Goal: Task Accomplishment & Management: Use online tool/utility

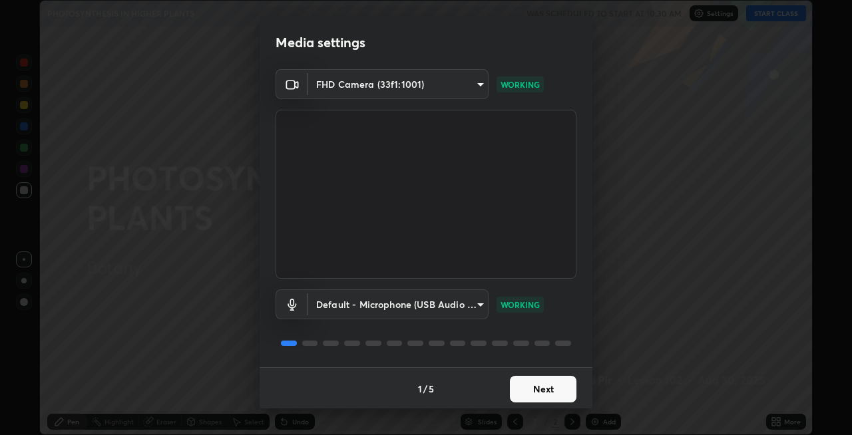
scroll to position [1, 0]
click at [531, 393] on button "Next" at bounding box center [543, 388] width 67 height 27
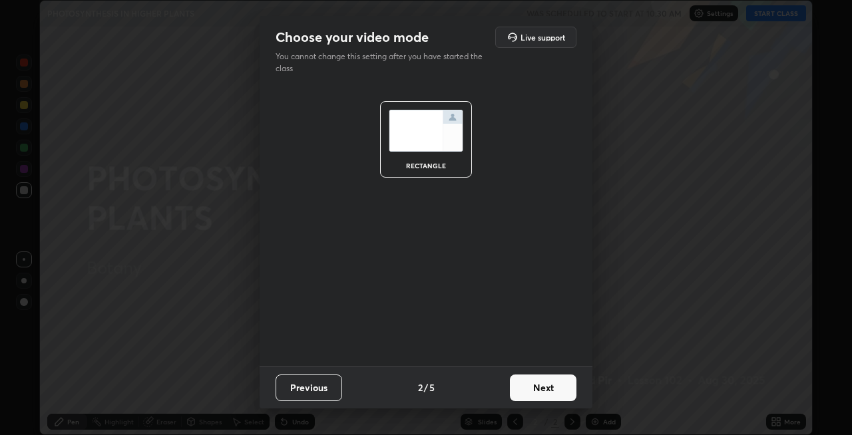
scroll to position [0, 0]
click at [534, 387] on button "Next" at bounding box center [543, 388] width 67 height 27
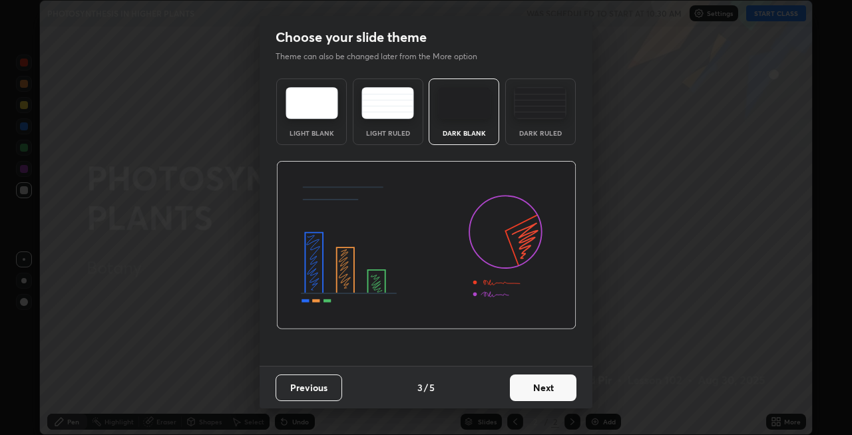
click at [529, 383] on button "Next" at bounding box center [543, 388] width 67 height 27
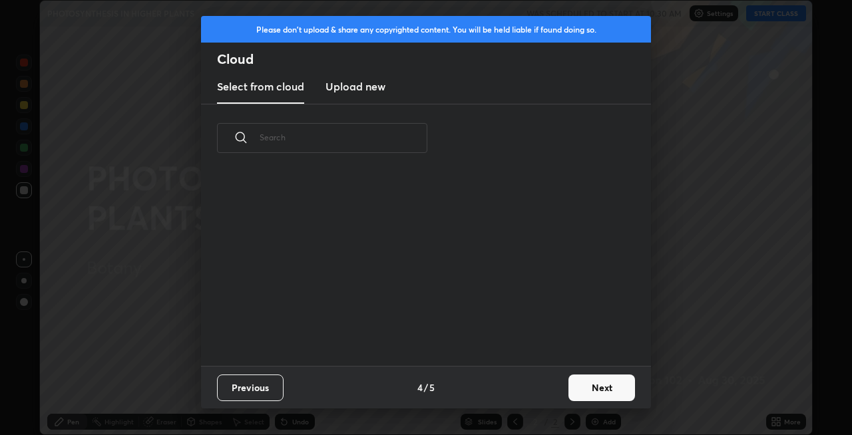
scroll to position [194, 427]
click at [583, 385] on button "Next" at bounding box center [602, 388] width 67 height 27
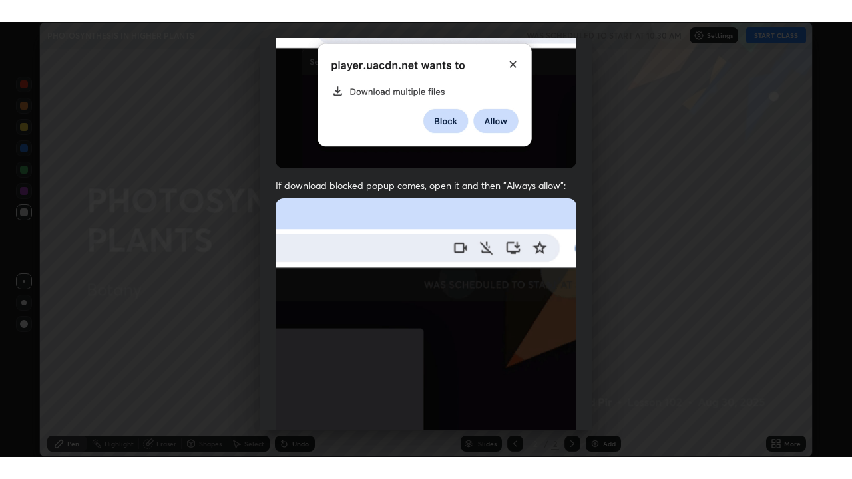
scroll to position [273, 0]
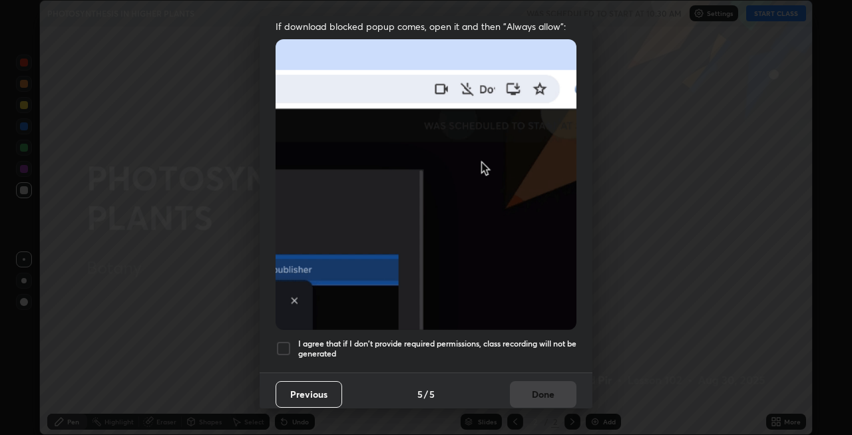
click at [472, 339] on h5 "I agree that if I don't provide required permissions, class recording will not …" at bounding box center [437, 349] width 278 height 21
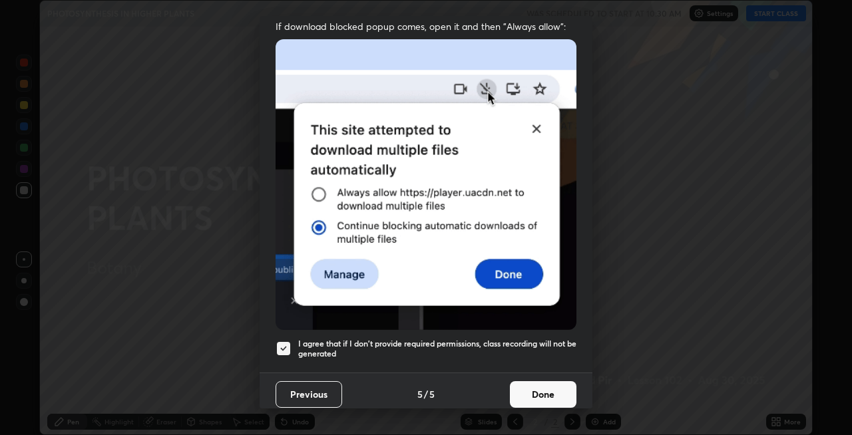
click at [537, 392] on button "Done" at bounding box center [543, 394] width 67 height 27
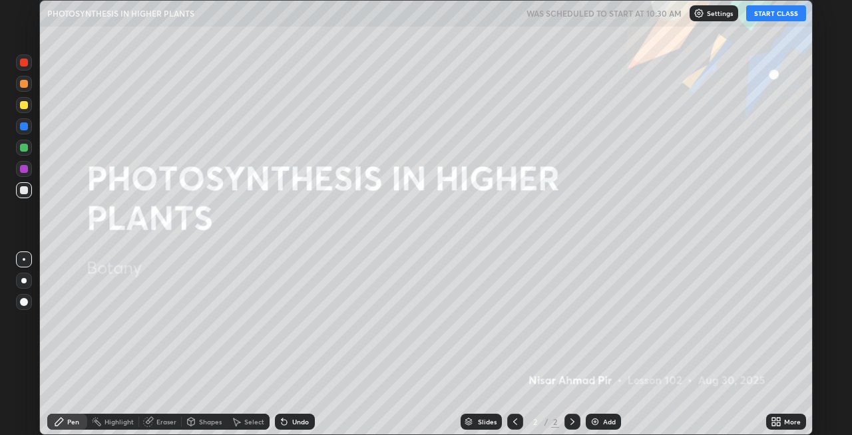
click at [603, 420] on div "Add" at bounding box center [609, 422] width 13 height 7
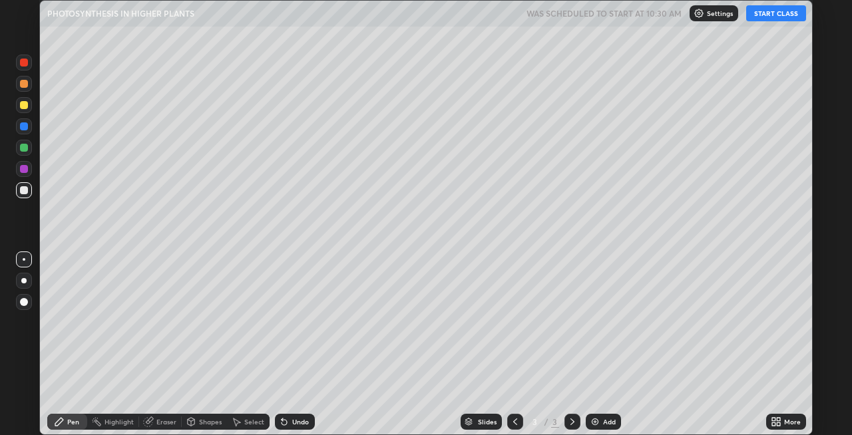
click at [765, 21] on button "START CLASS" at bounding box center [776, 13] width 60 height 16
click at [773, 418] on icon at bounding box center [773, 419] width 3 height 3
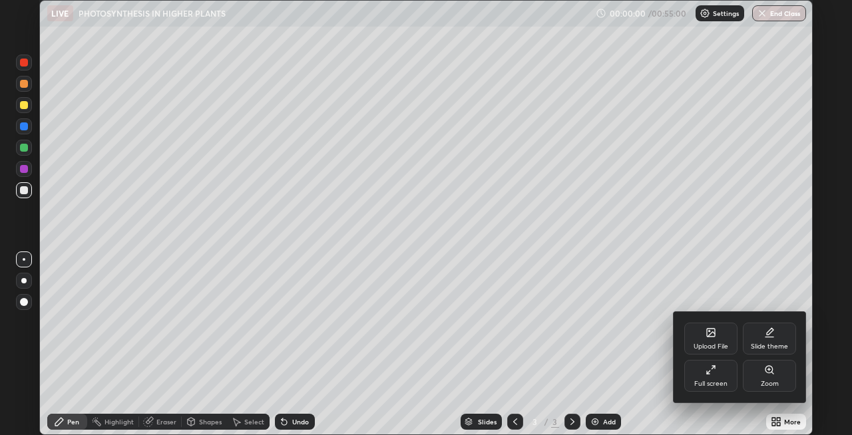
click at [714, 377] on div "Full screen" at bounding box center [710, 376] width 53 height 32
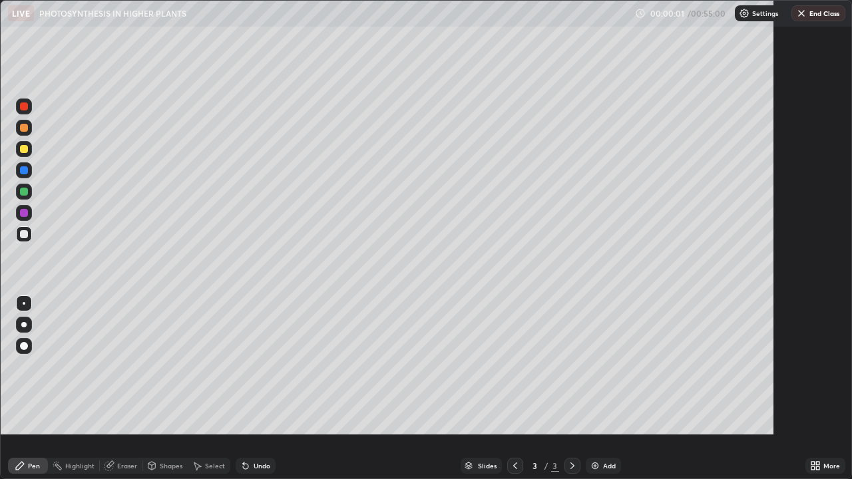
scroll to position [479, 852]
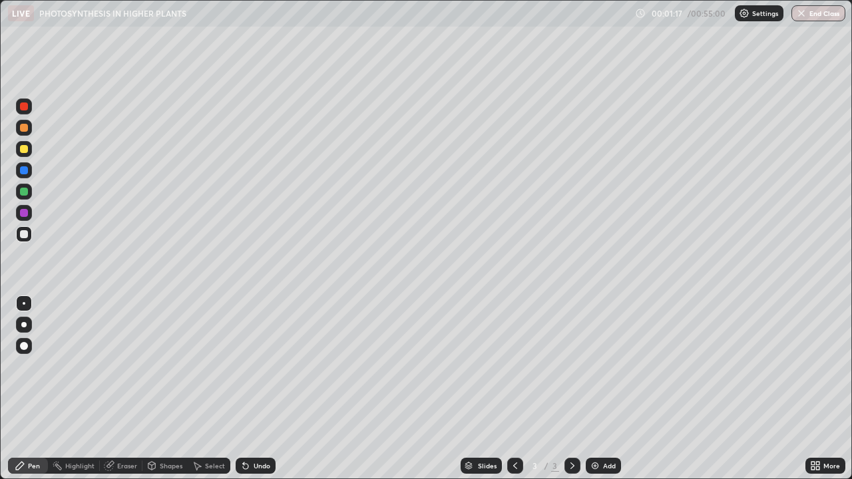
click at [24, 325] on div at bounding box center [23, 324] width 5 height 5
click at [24, 191] on div at bounding box center [24, 192] width 8 height 8
click at [514, 435] on icon at bounding box center [515, 466] width 11 height 11
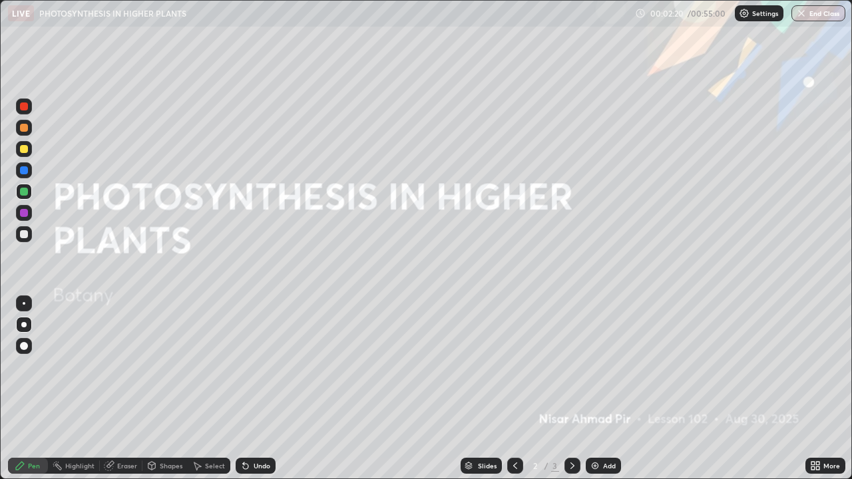
click at [593, 435] on img at bounding box center [595, 466] width 11 height 11
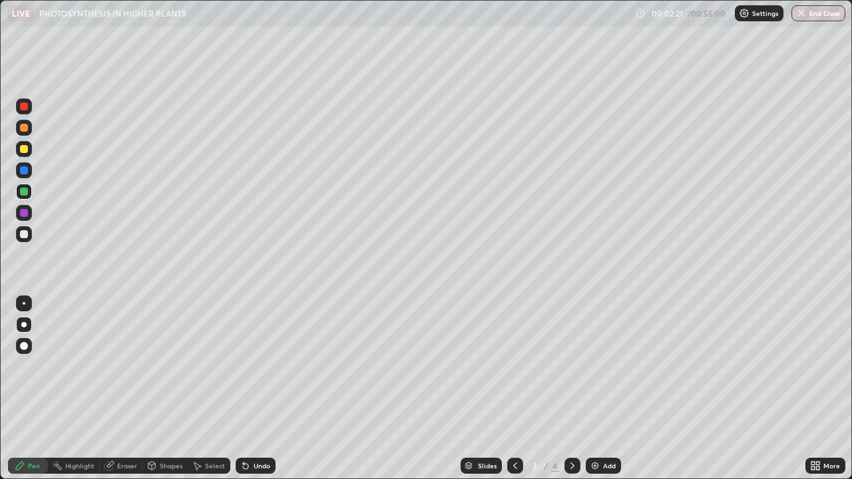
click at [25, 192] on div at bounding box center [24, 192] width 8 height 8
click at [24, 325] on div at bounding box center [23, 324] width 5 height 5
click at [21, 235] on div at bounding box center [24, 234] width 8 height 8
click at [27, 149] on div at bounding box center [24, 149] width 8 height 8
click at [20, 171] on div at bounding box center [24, 170] width 8 height 8
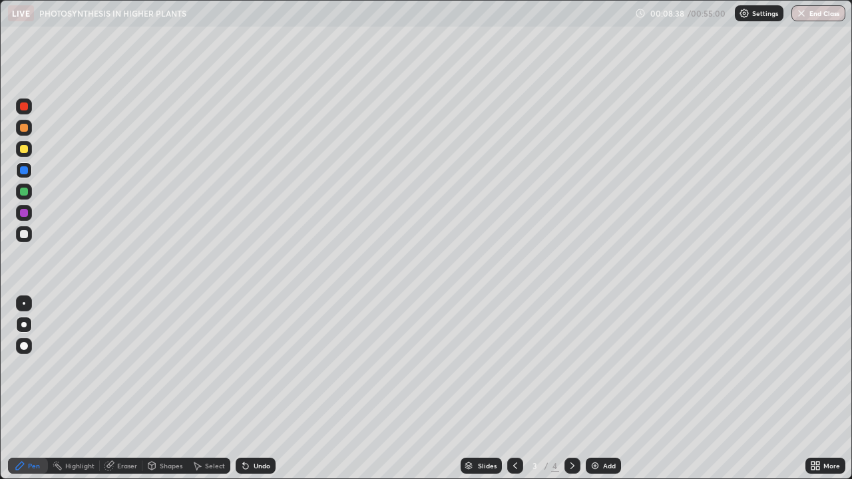
click at [26, 107] on div at bounding box center [24, 107] width 8 height 8
click at [25, 235] on div at bounding box center [24, 234] width 8 height 8
click at [23, 107] on div at bounding box center [24, 107] width 8 height 8
click at [25, 238] on div at bounding box center [24, 234] width 8 height 8
click at [25, 194] on div at bounding box center [24, 192] width 8 height 8
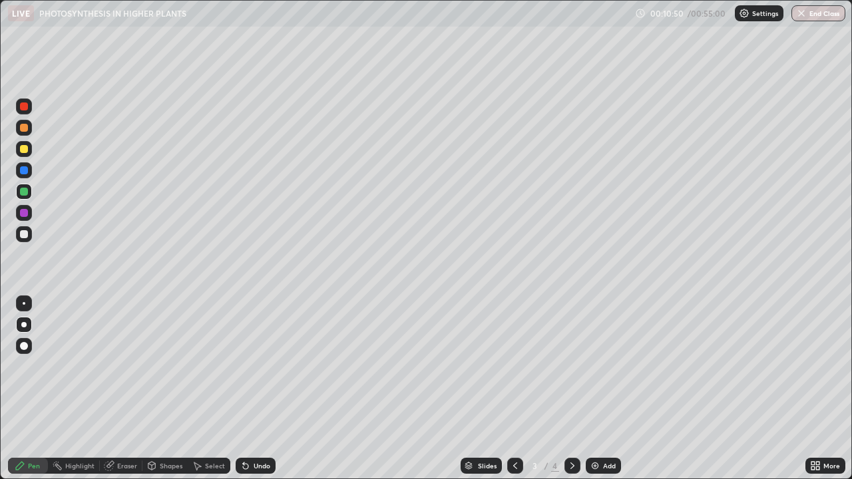
click at [244, 435] on icon at bounding box center [245, 466] width 5 height 5
click at [23, 232] on div at bounding box center [24, 234] width 8 height 8
click at [24, 190] on div at bounding box center [24, 192] width 8 height 8
click at [29, 212] on div at bounding box center [24, 213] width 16 height 16
click at [251, 435] on div "Undo" at bounding box center [256, 466] width 40 height 16
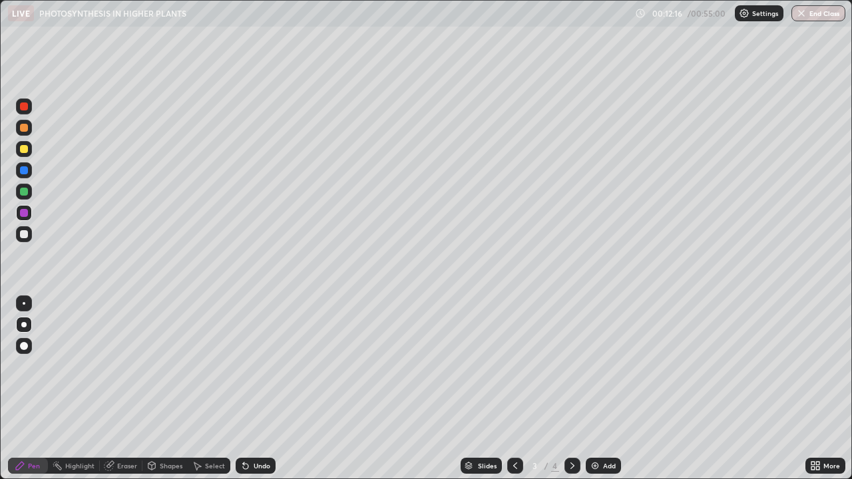
click at [248, 435] on icon at bounding box center [245, 466] width 11 height 11
click at [243, 435] on icon at bounding box center [243, 463] width 1 height 1
click at [250, 435] on div "Undo" at bounding box center [256, 466] width 40 height 16
click at [251, 435] on div "Undo" at bounding box center [256, 466] width 40 height 16
click at [249, 435] on div "Undo" at bounding box center [256, 466] width 40 height 16
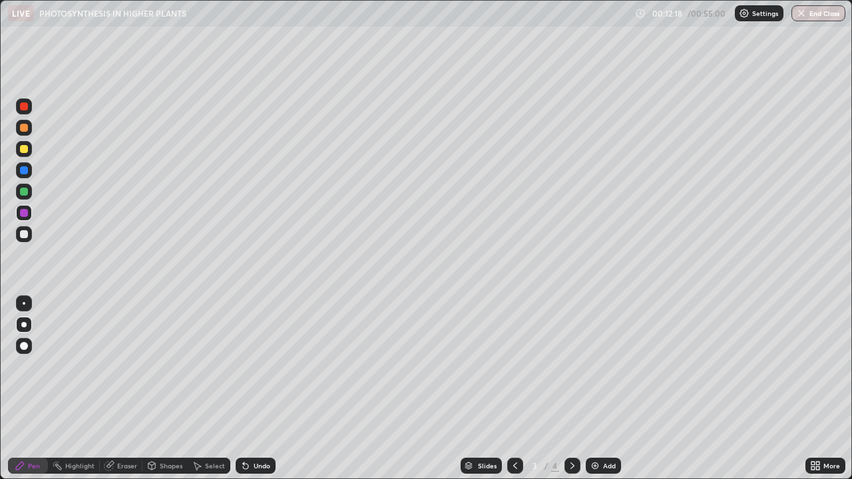
click at [243, 435] on icon at bounding box center [243, 463] width 1 height 1
click at [23, 234] on div at bounding box center [24, 234] width 8 height 8
click at [590, 435] on img at bounding box center [595, 466] width 11 height 11
click at [514, 435] on icon at bounding box center [515, 466] width 11 height 11
click at [590, 435] on img at bounding box center [595, 466] width 11 height 11
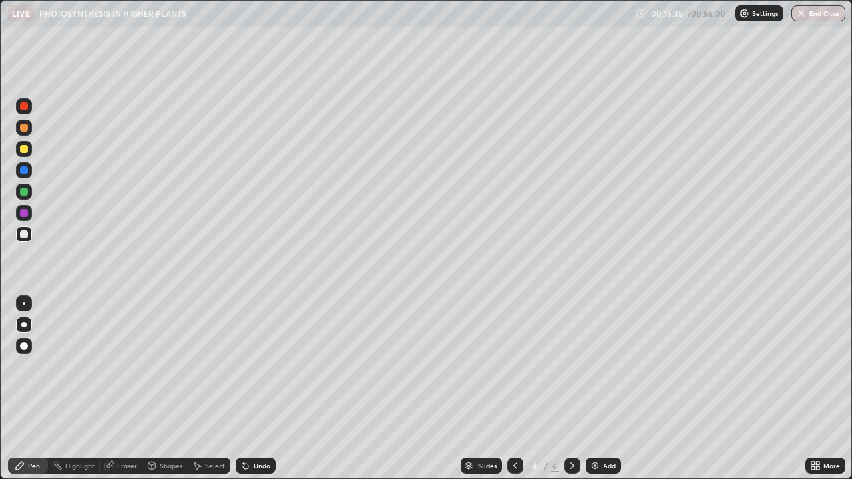
click at [25, 192] on div at bounding box center [24, 192] width 8 height 8
click at [25, 232] on div at bounding box center [24, 234] width 8 height 8
click at [23, 189] on div at bounding box center [24, 192] width 8 height 8
click at [25, 213] on div at bounding box center [24, 213] width 8 height 8
click at [24, 148] on div at bounding box center [24, 149] width 8 height 8
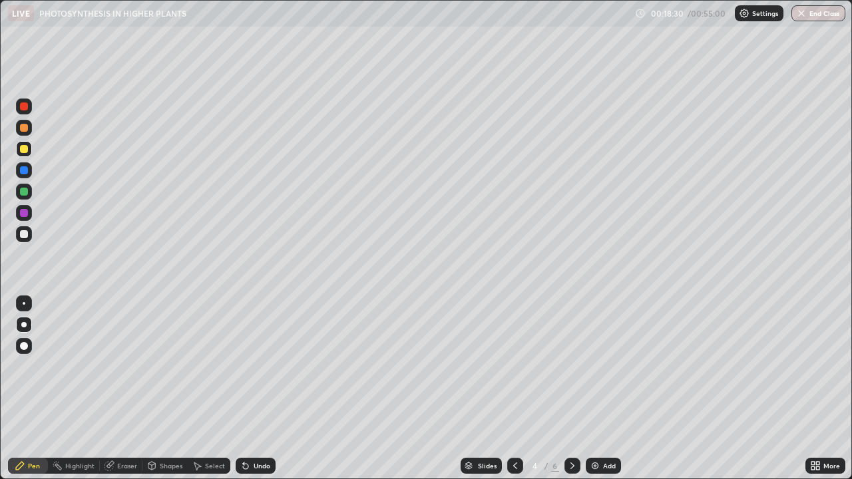
click at [25, 323] on div at bounding box center [23, 324] width 5 height 5
click at [596, 435] on img at bounding box center [595, 466] width 11 height 11
click at [22, 324] on div at bounding box center [23, 324] width 5 height 5
click at [25, 240] on div at bounding box center [24, 234] width 16 height 16
click at [25, 234] on div at bounding box center [24, 234] width 8 height 8
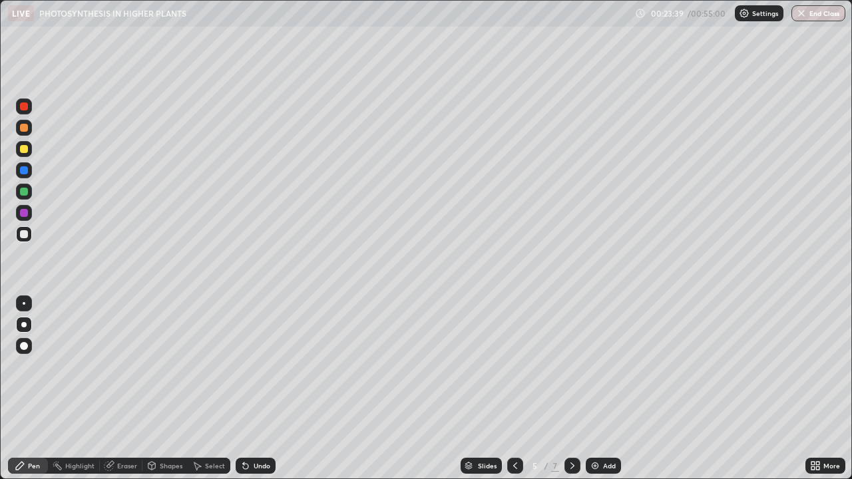
click at [25, 149] on div at bounding box center [24, 149] width 8 height 8
click at [27, 237] on div at bounding box center [24, 234] width 8 height 8
click at [21, 190] on div at bounding box center [24, 192] width 8 height 8
click at [122, 435] on div "Eraser" at bounding box center [127, 466] width 20 height 7
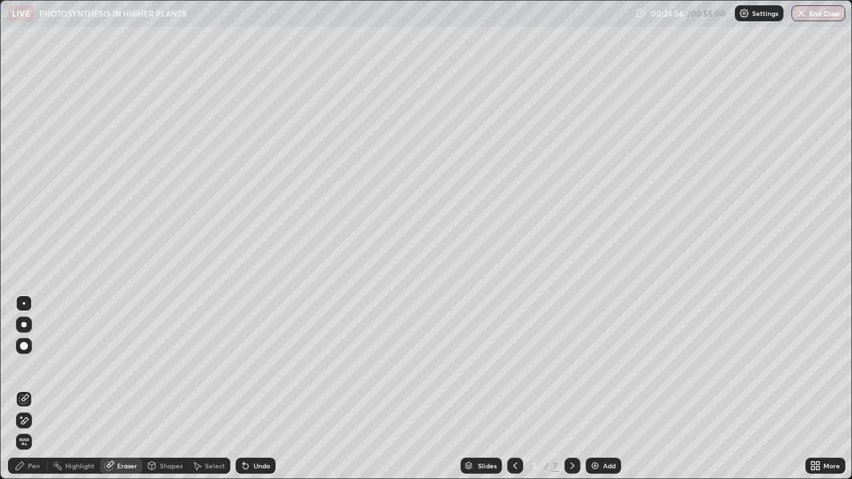
click at [24, 324] on div at bounding box center [23, 324] width 5 height 5
click at [29, 435] on div "Pen" at bounding box center [34, 466] width 12 height 7
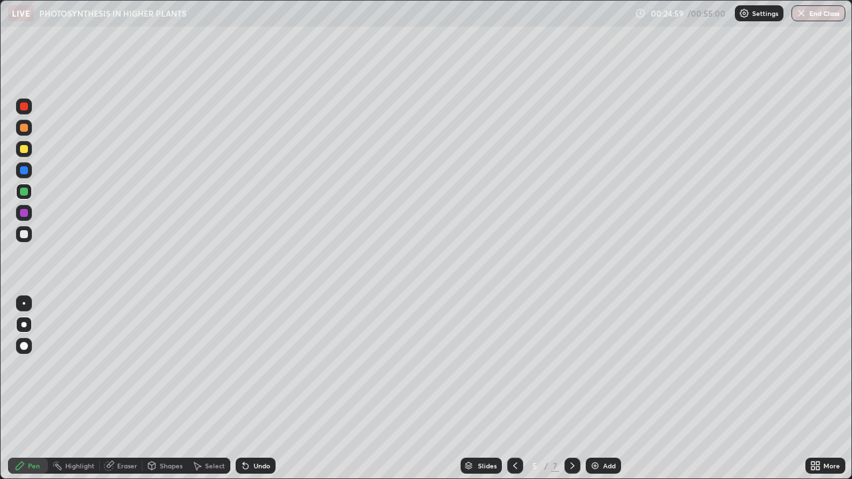
click at [25, 233] on div at bounding box center [24, 234] width 8 height 8
click at [25, 148] on div at bounding box center [24, 149] width 8 height 8
click at [23, 233] on div at bounding box center [24, 234] width 8 height 8
click at [23, 149] on div at bounding box center [24, 149] width 8 height 8
click at [24, 324] on div at bounding box center [23, 324] width 5 height 5
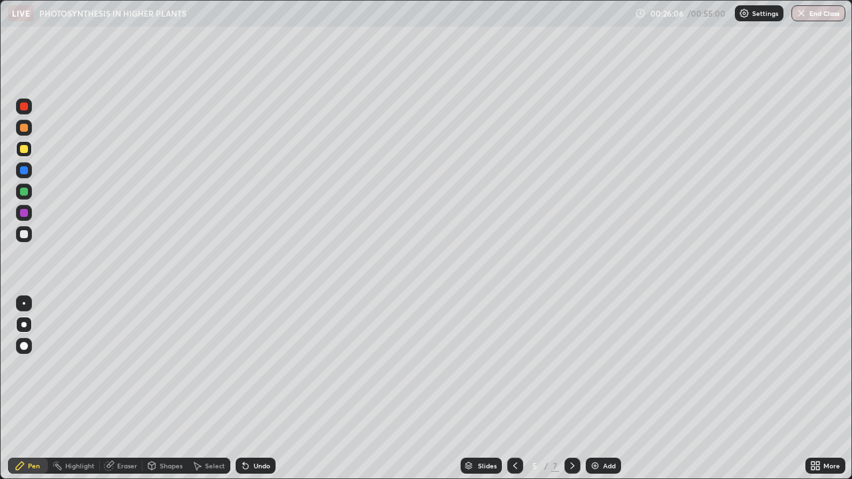
click at [24, 233] on div at bounding box center [24, 234] width 8 height 8
click at [249, 435] on div "Undo" at bounding box center [256, 466] width 40 height 16
click at [251, 435] on div "Undo" at bounding box center [256, 466] width 40 height 16
click at [592, 435] on img at bounding box center [595, 466] width 11 height 11
click at [24, 324] on div at bounding box center [23, 324] width 5 height 5
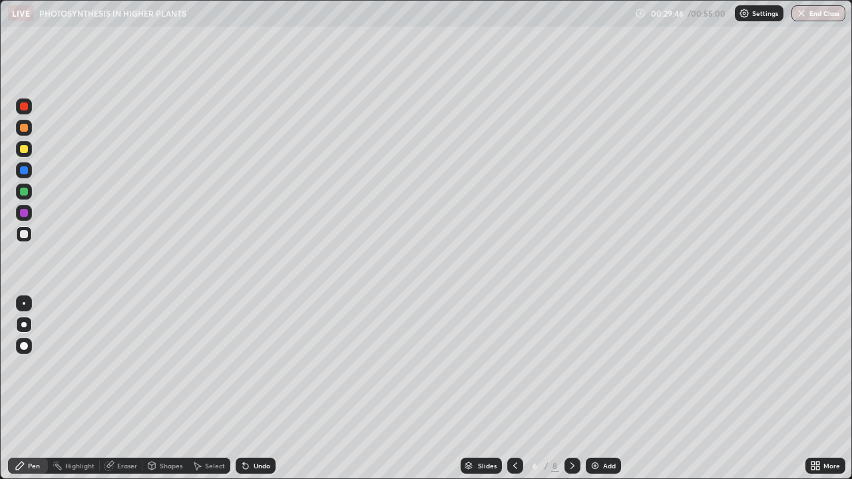
click at [254, 435] on div "Undo" at bounding box center [262, 466] width 17 height 7
click at [255, 435] on div "Undo" at bounding box center [262, 466] width 17 height 7
click at [246, 435] on icon at bounding box center [245, 466] width 11 height 11
click at [248, 435] on icon at bounding box center [245, 466] width 11 height 11
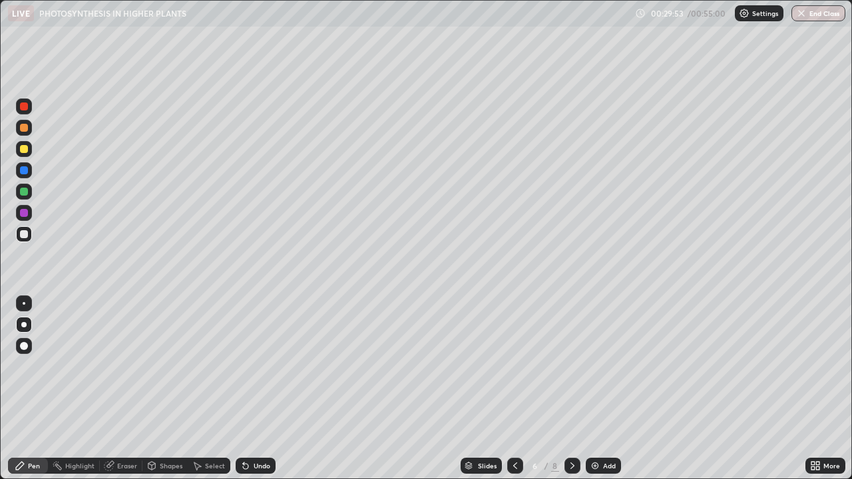
click at [251, 435] on div "Undo" at bounding box center [256, 466] width 40 height 16
click at [250, 435] on div "Undo" at bounding box center [256, 466] width 40 height 16
click at [251, 435] on div "Undo" at bounding box center [256, 466] width 40 height 16
click at [252, 435] on div "Undo" at bounding box center [256, 466] width 40 height 16
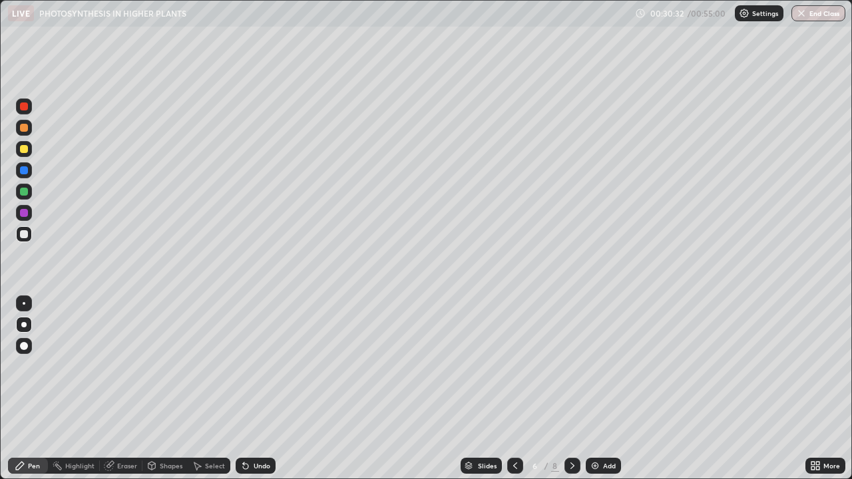
click at [21, 110] on div at bounding box center [24, 107] width 8 height 8
click at [29, 235] on div at bounding box center [24, 234] width 16 height 16
click at [20, 234] on div at bounding box center [24, 234] width 8 height 8
click at [243, 435] on icon at bounding box center [243, 463] width 1 height 1
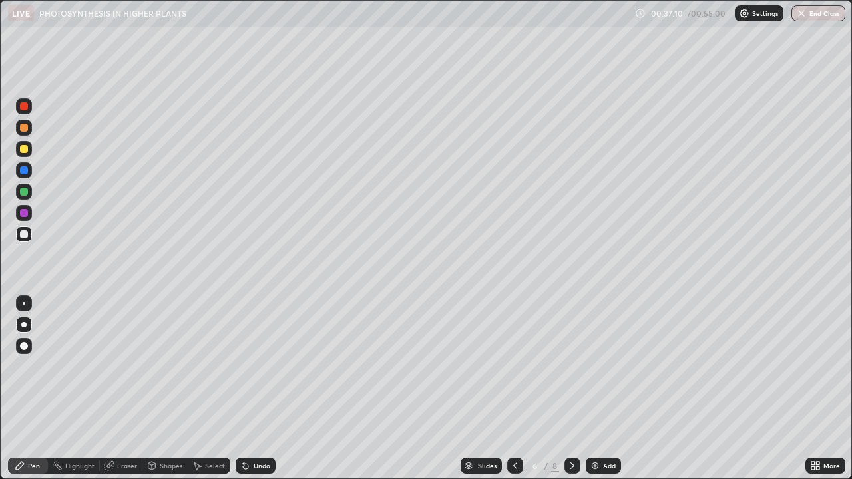
click at [243, 435] on icon at bounding box center [243, 463] width 1 height 1
click at [593, 435] on img at bounding box center [595, 466] width 11 height 11
click at [25, 194] on div at bounding box center [24, 192] width 8 height 8
click at [23, 234] on div at bounding box center [24, 234] width 8 height 8
click at [31, 152] on div at bounding box center [24, 149] width 16 height 16
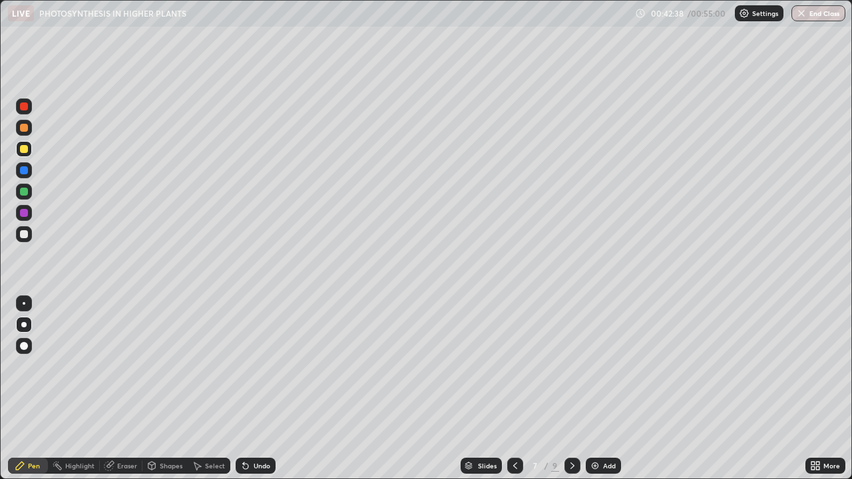
click at [248, 435] on icon at bounding box center [245, 466] width 11 height 11
click at [25, 107] on div at bounding box center [24, 107] width 8 height 8
click at [25, 233] on div at bounding box center [24, 234] width 8 height 8
click at [22, 231] on div at bounding box center [24, 234] width 8 height 8
click at [244, 435] on icon at bounding box center [245, 466] width 5 height 5
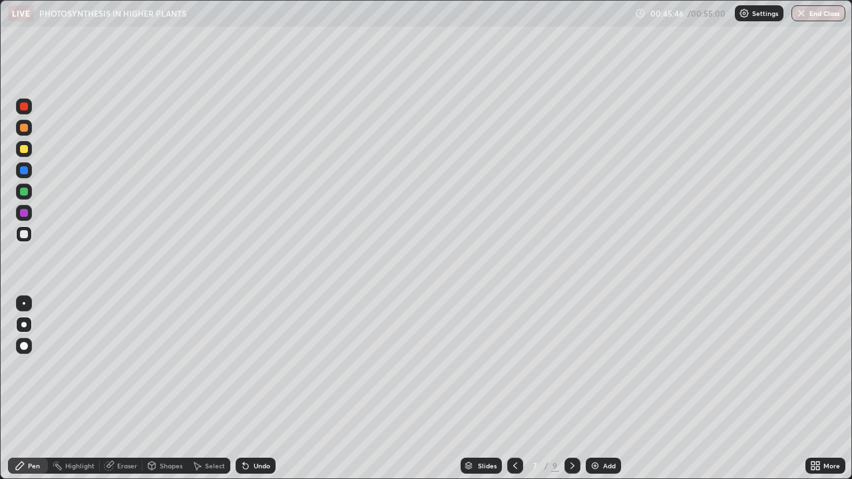
click at [250, 435] on div "Undo" at bounding box center [256, 466] width 40 height 16
click at [244, 435] on icon at bounding box center [245, 466] width 5 height 5
click at [248, 435] on icon at bounding box center [245, 466] width 11 height 11
click at [249, 435] on div "Undo" at bounding box center [256, 466] width 40 height 16
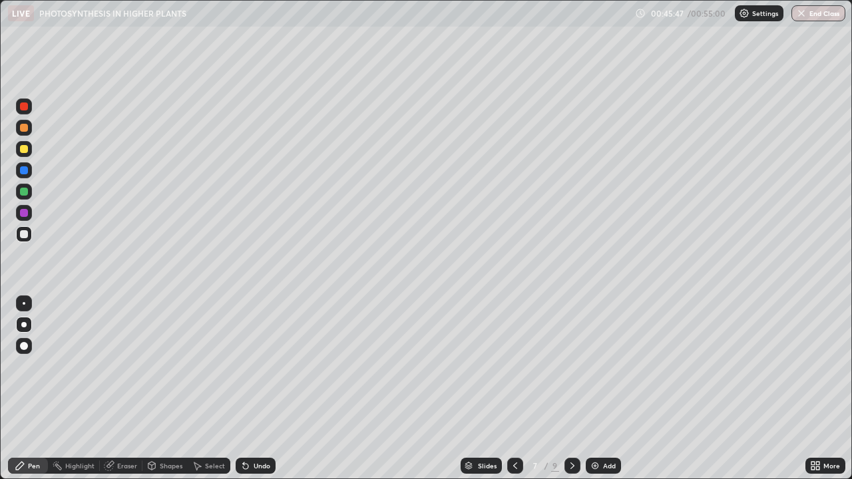
click at [250, 435] on div "Undo" at bounding box center [256, 466] width 40 height 16
click at [243, 435] on icon at bounding box center [243, 463] width 1 height 1
click at [243, 435] on icon at bounding box center [245, 466] width 5 height 5
click at [243, 435] on icon at bounding box center [243, 463] width 1 height 1
click at [252, 435] on div "Undo" at bounding box center [256, 466] width 40 height 16
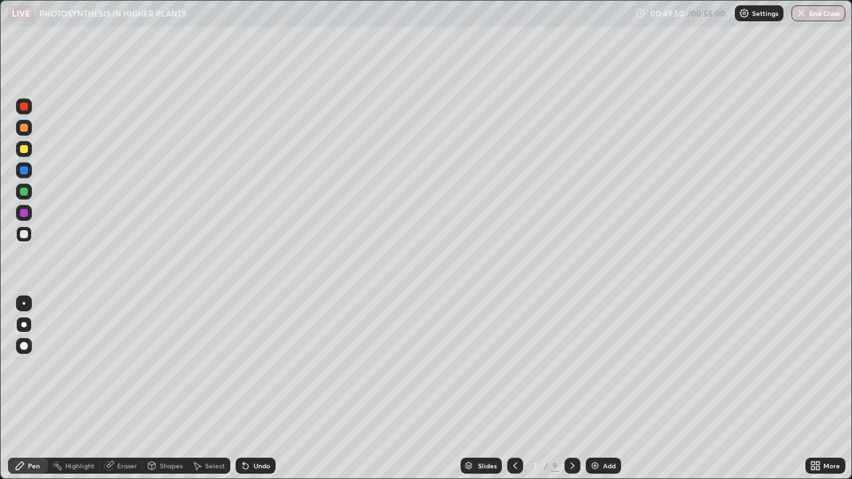
click at [251, 435] on div "Undo" at bounding box center [256, 466] width 40 height 16
click at [254, 435] on div "Undo" at bounding box center [262, 466] width 17 height 7
click at [818, 9] on button "End Class" at bounding box center [819, 13] width 53 height 16
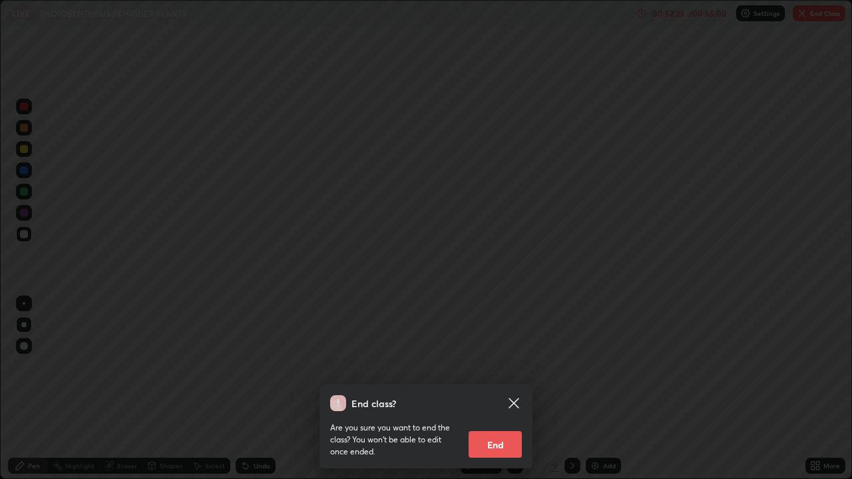
click at [499, 435] on button "End" at bounding box center [495, 444] width 53 height 27
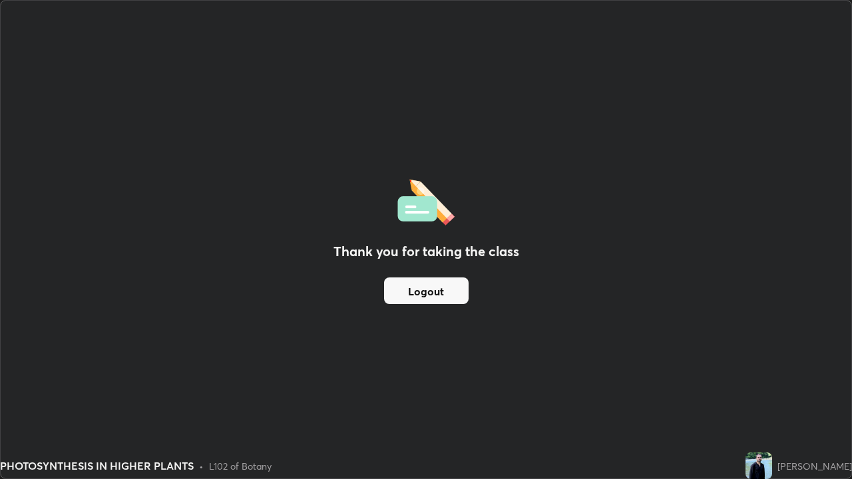
click at [434, 292] on button "Logout" at bounding box center [426, 291] width 85 height 27
click at [430, 290] on button "Logout" at bounding box center [426, 291] width 85 height 27
click at [418, 294] on button "Logout" at bounding box center [426, 291] width 85 height 27
